Goal: Task Accomplishment & Management: Use online tool/utility

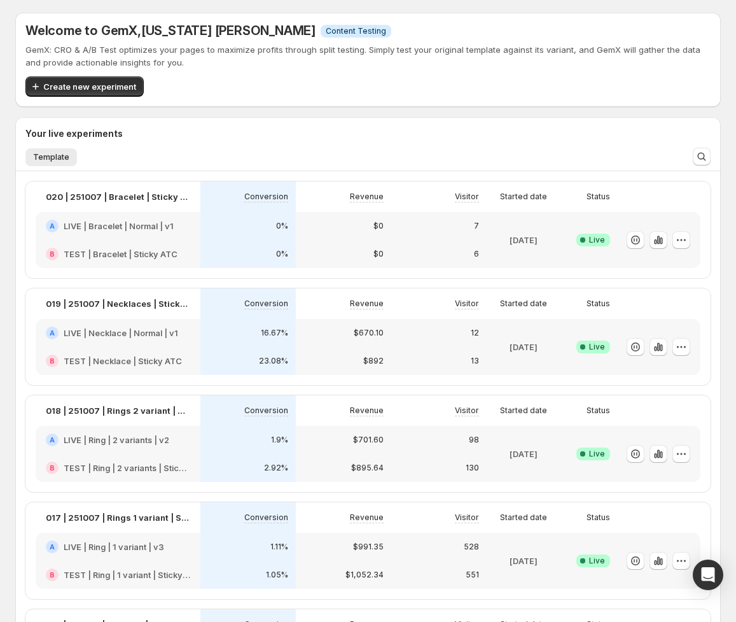
scroll to position [200, 0]
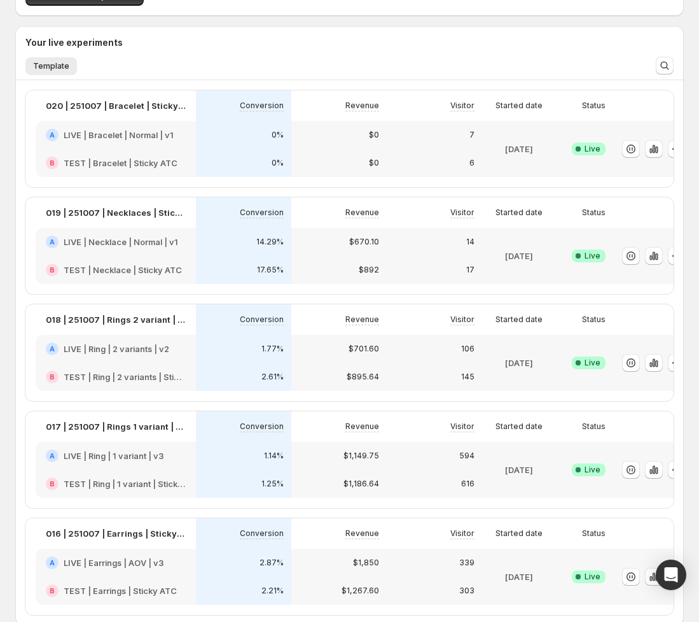
scroll to position [136, 0]
